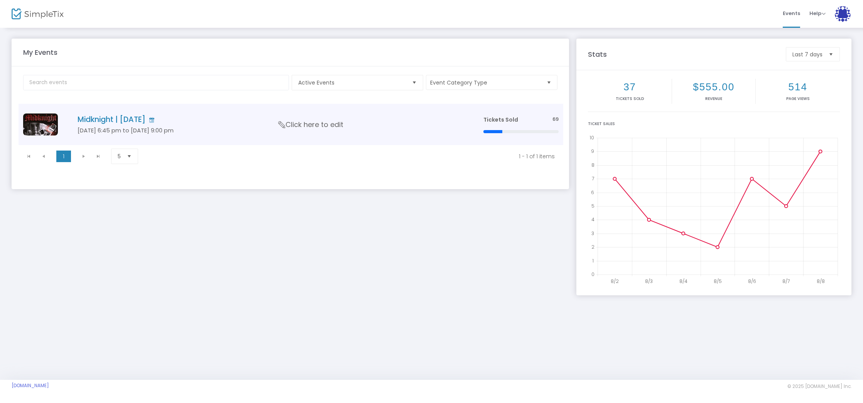
click at [554, 116] on span "69" at bounding box center [555, 119] width 6 height 7
click at [558, 117] on span "69" at bounding box center [555, 119] width 6 height 7
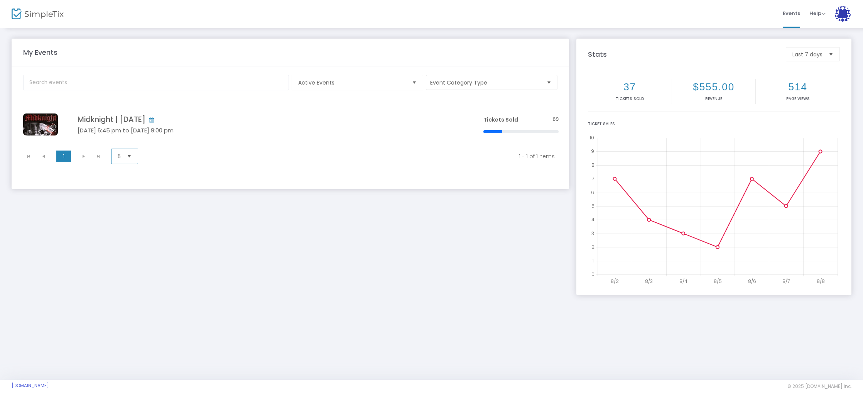
click at [117, 156] on span "5" at bounding box center [119, 156] width 9 height 15
click at [203, 164] on kendo-pager "1 1 1 - 1 of 1 items 5 items per page" at bounding box center [291, 156] width 545 height 22
click at [821, 58] on span "Last 7 days" at bounding box center [807, 54] width 36 height 14
click at [823, 128] on li "Last year" at bounding box center [813, 130] width 53 height 15
